Goal: Book appointment/travel/reservation

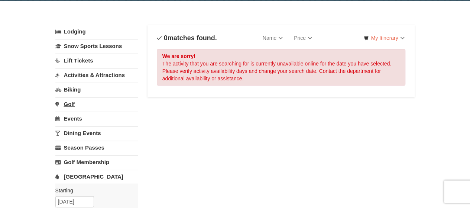
scroll to position [37, 0]
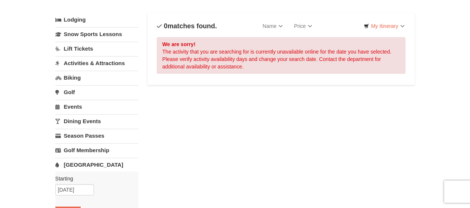
click at [78, 162] on link "[GEOGRAPHIC_DATA]" at bounding box center [96, 165] width 83 height 14
click at [71, 162] on link "[GEOGRAPHIC_DATA]" at bounding box center [96, 165] width 83 height 14
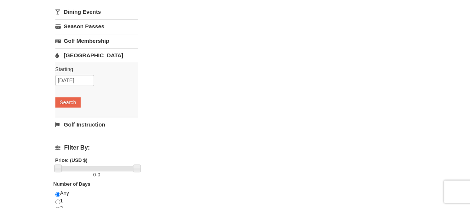
scroll to position [149, 0]
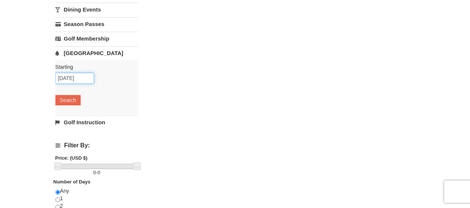
click at [86, 78] on input "[DATE]" at bounding box center [74, 77] width 39 height 11
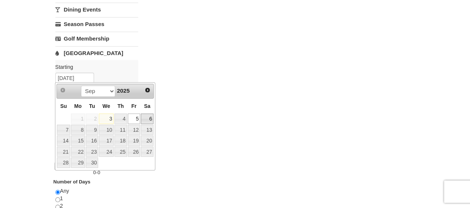
click at [146, 118] on link "6" at bounding box center [147, 118] width 13 height 10
type input "[DATE]"
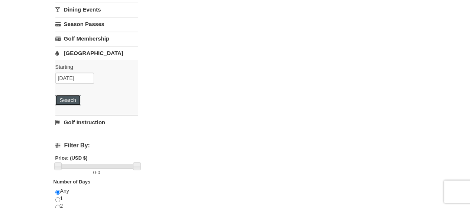
click at [70, 100] on button "Search" at bounding box center [67, 100] width 25 height 10
